Goal: Task Accomplishment & Management: Complete application form

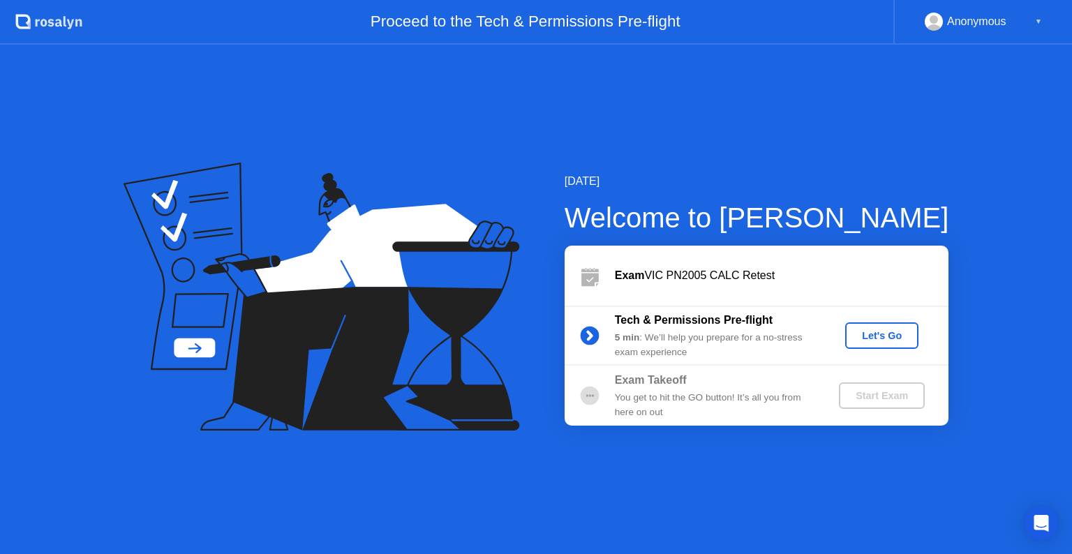
click at [879, 334] on div "Let's Go" at bounding box center [882, 335] width 62 height 11
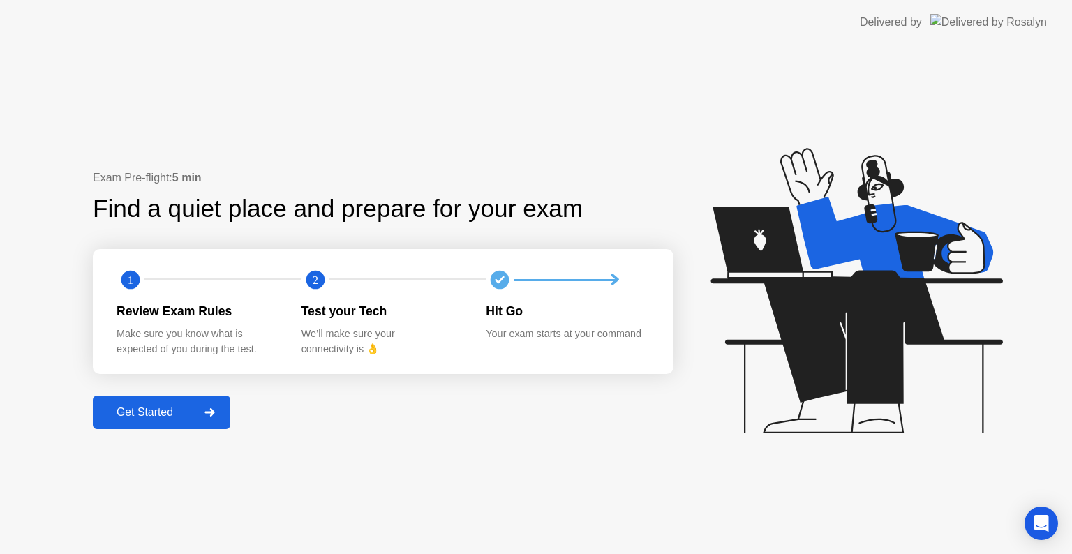
click at [163, 416] on div "Get Started" at bounding box center [145, 412] width 96 height 13
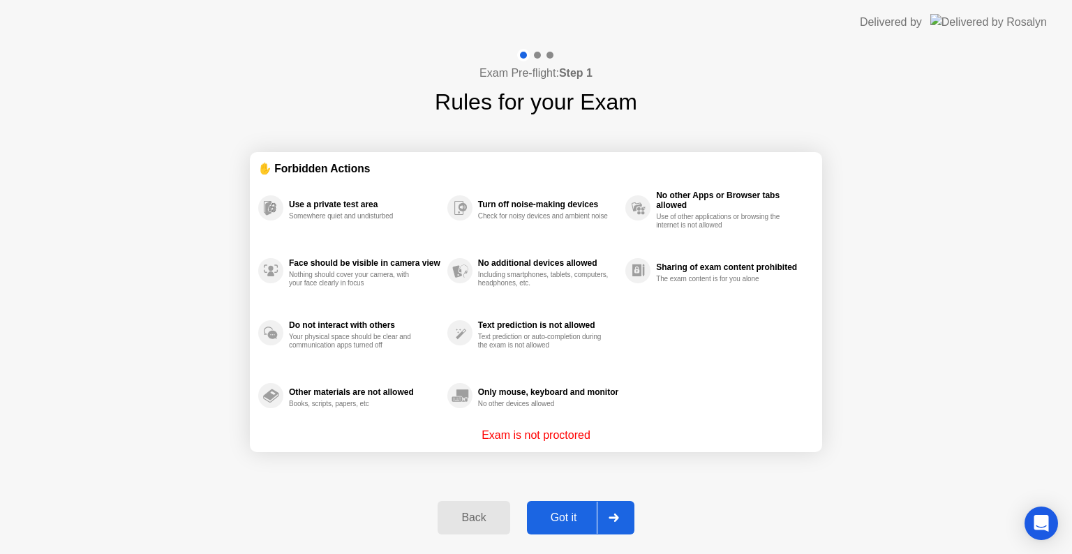
click at [547, 518] on div "Got it" at bounding box center [564, 518] width 66 height 13
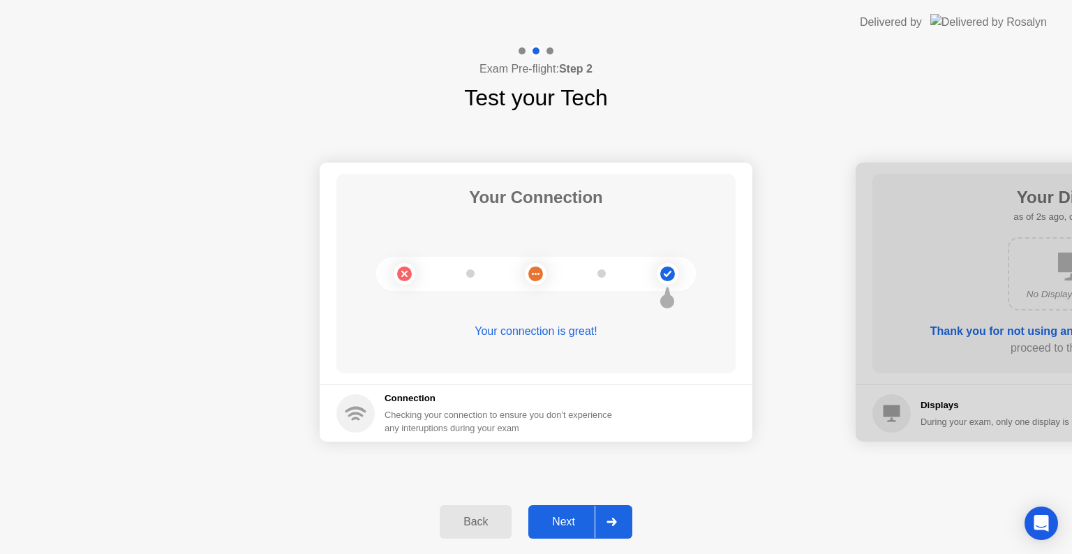
click at [547, 518] on div "Next" at bounding box center [564, 522] width 62 height 13
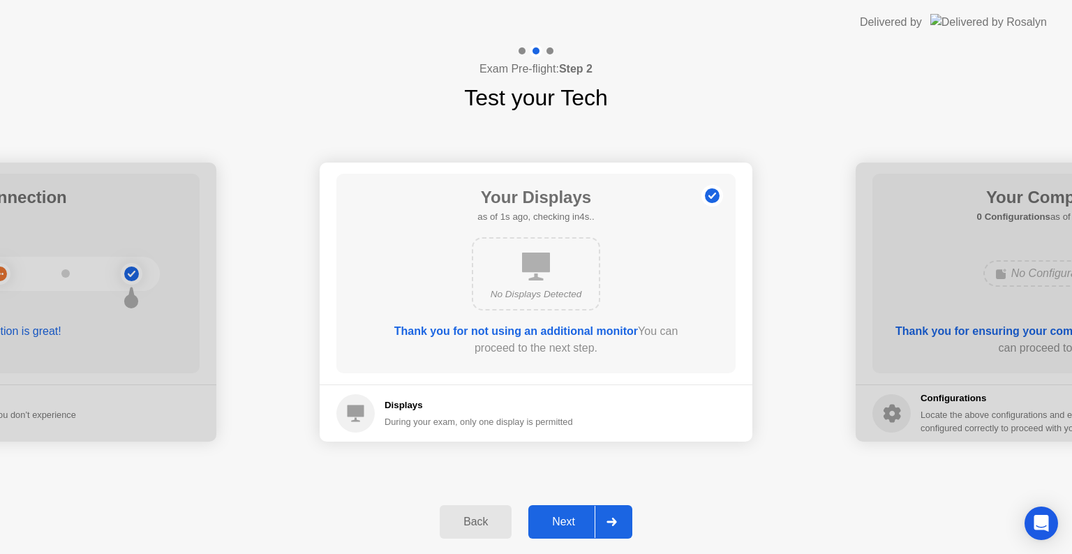
click at [547, 518] on div "Next" at bounding box center [564, 522] width 62 height 13
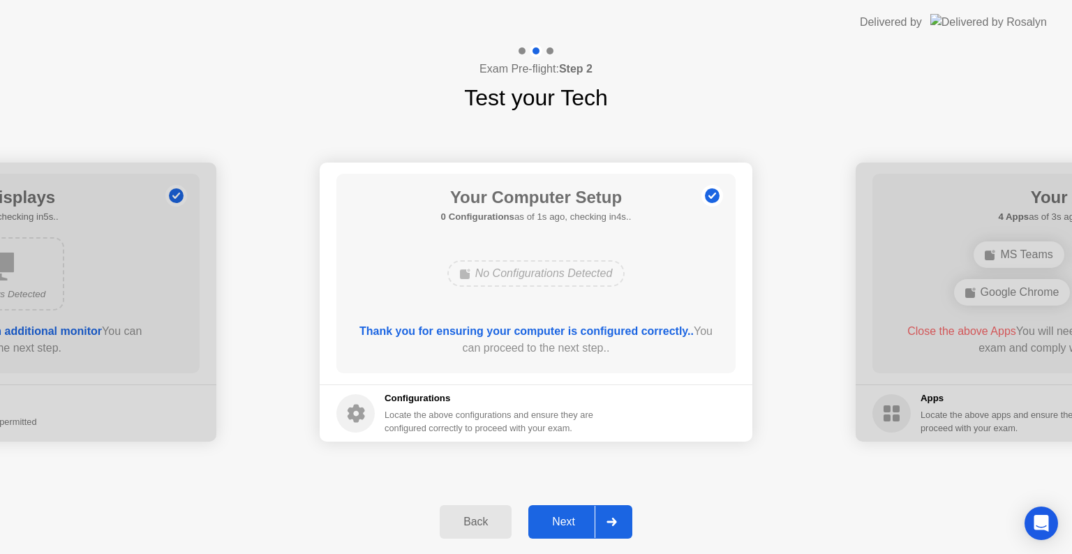
click at [547, 518] on div "Next" at bounding box center [564, 522] width 62 height 13
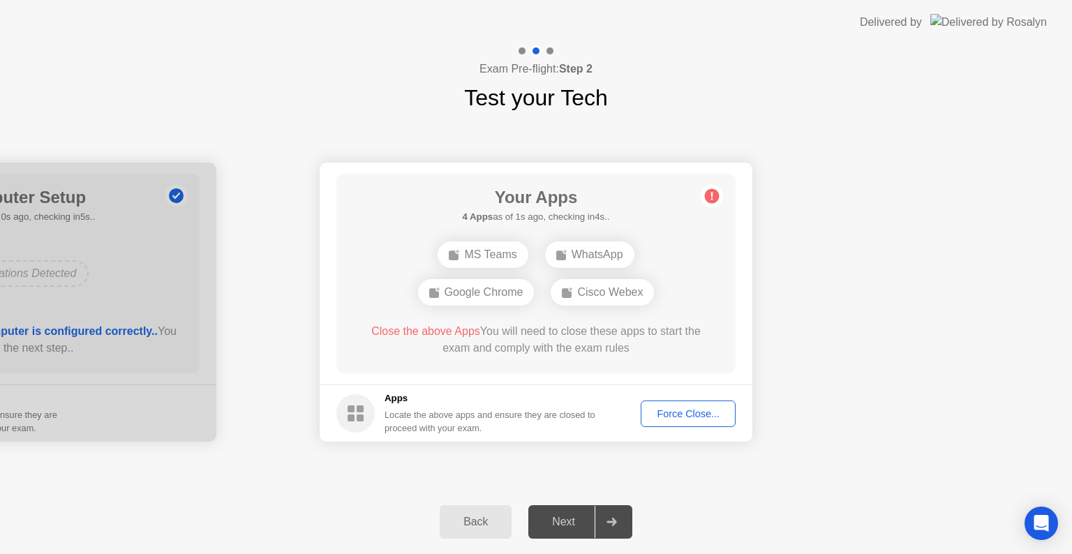
click at [670, 415] on div "Force Close..." at bounding box center [688, 413] width 85 height 11
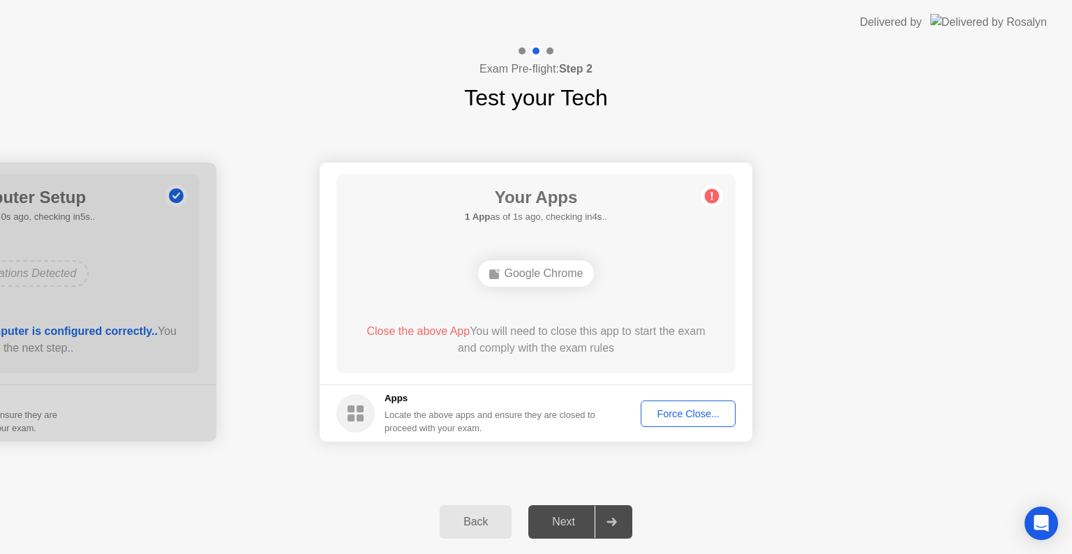
click at [672, 408] on div "Force Close..." at bounding box center [688, 413] width 85 height 11
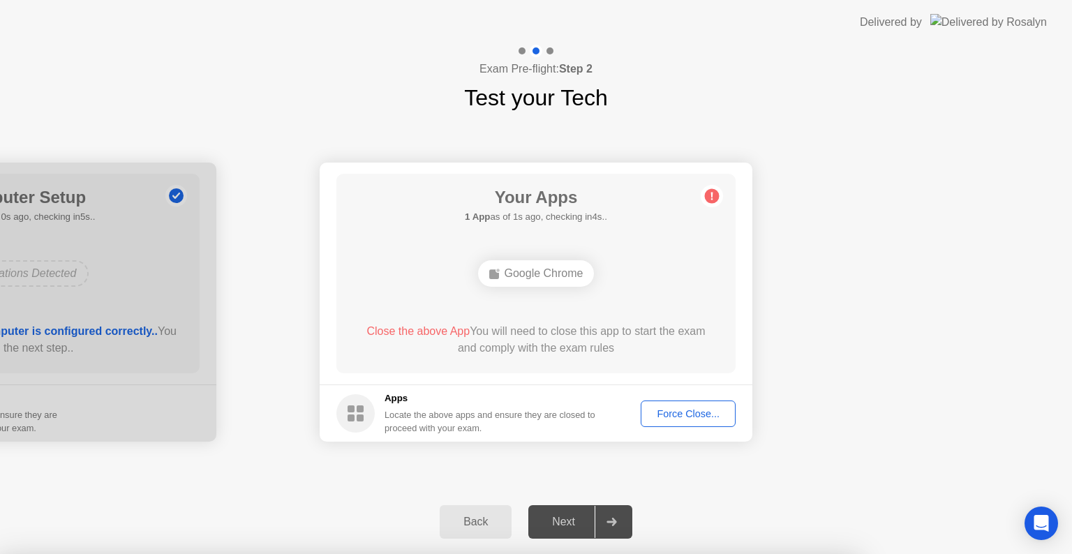
click at [672, 554] on div at bounding box center [536, 554] width 1072 height 0
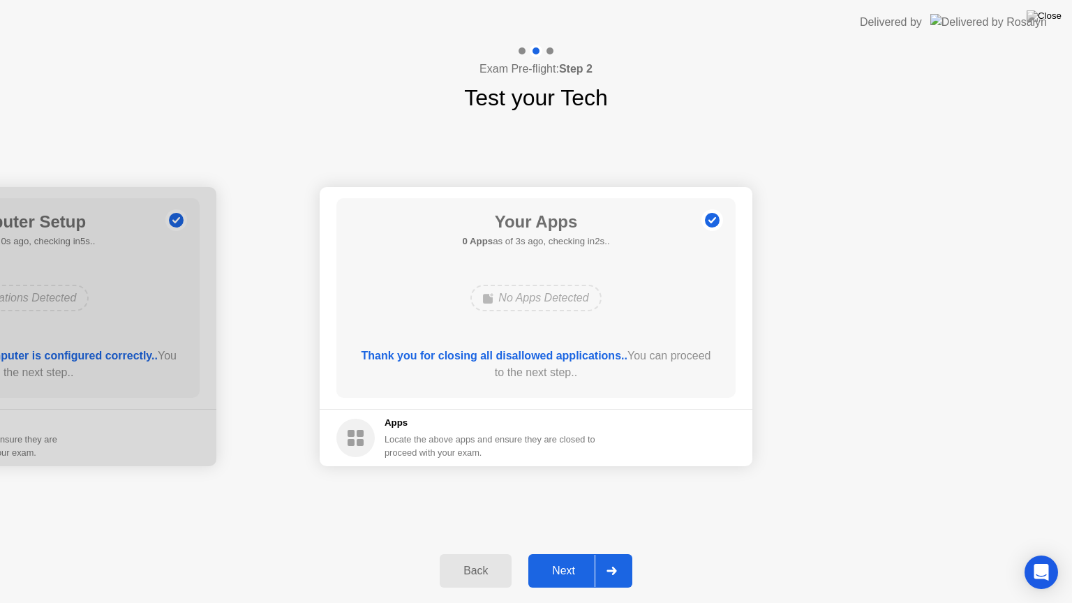
click at [542, 554] on div "Next" at bounding box center [564, 571] width 62 height 13
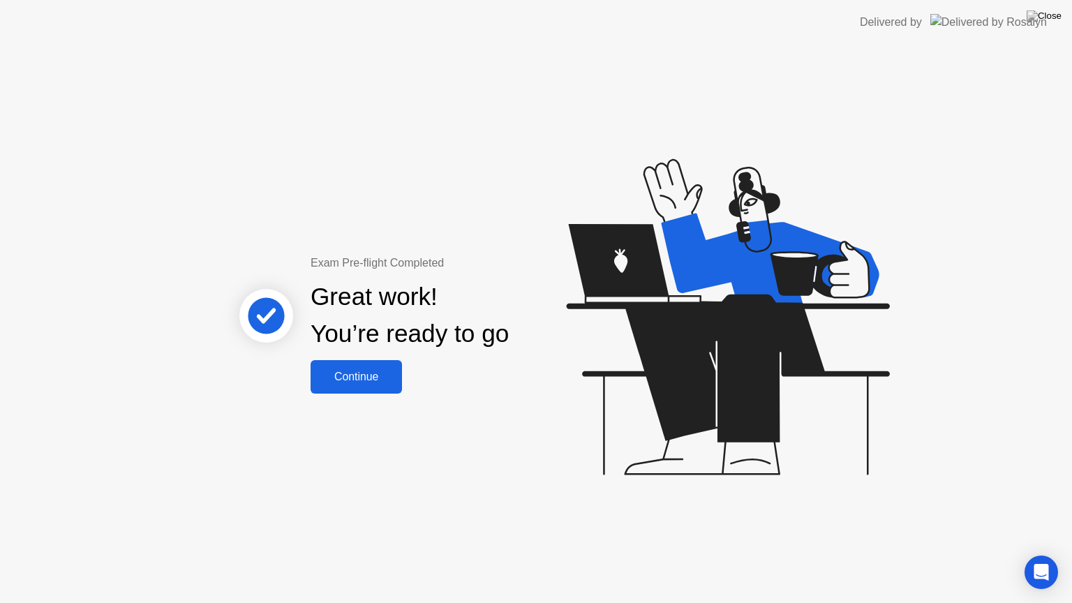
click at [355, 371] on div "Continue" at bounding box center [356, 377] width 83 height 13
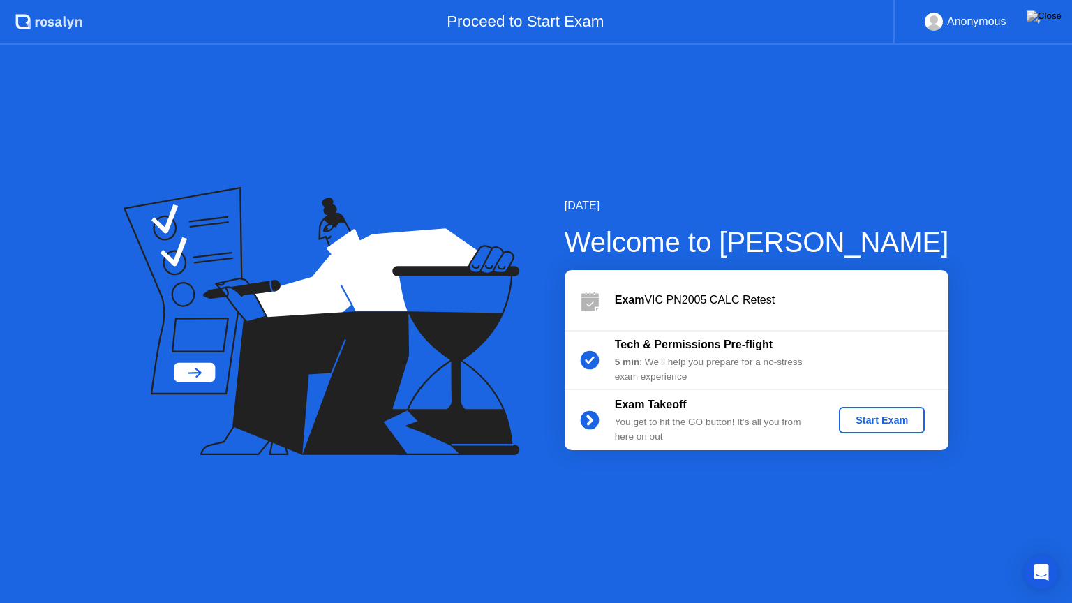
click at [878, 420] on div "Start Exam" at bounding box center [882, 420] width 75 height 11
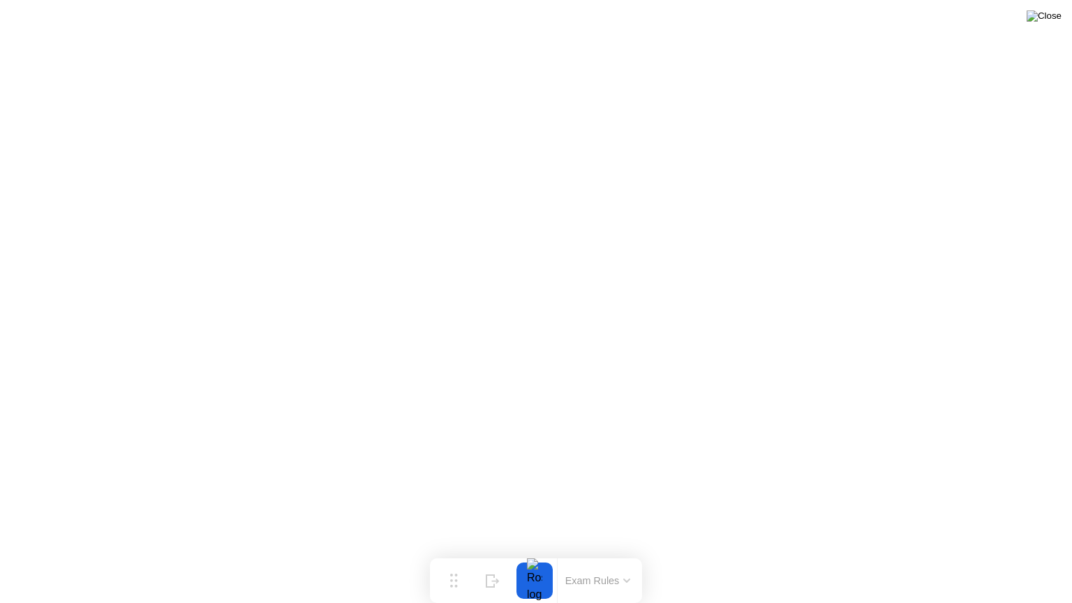
click at [1050, 17] on img at bounding box center [1044, 15] width 35 height 11
